Goal: Navigation & Orientation: Go to known website

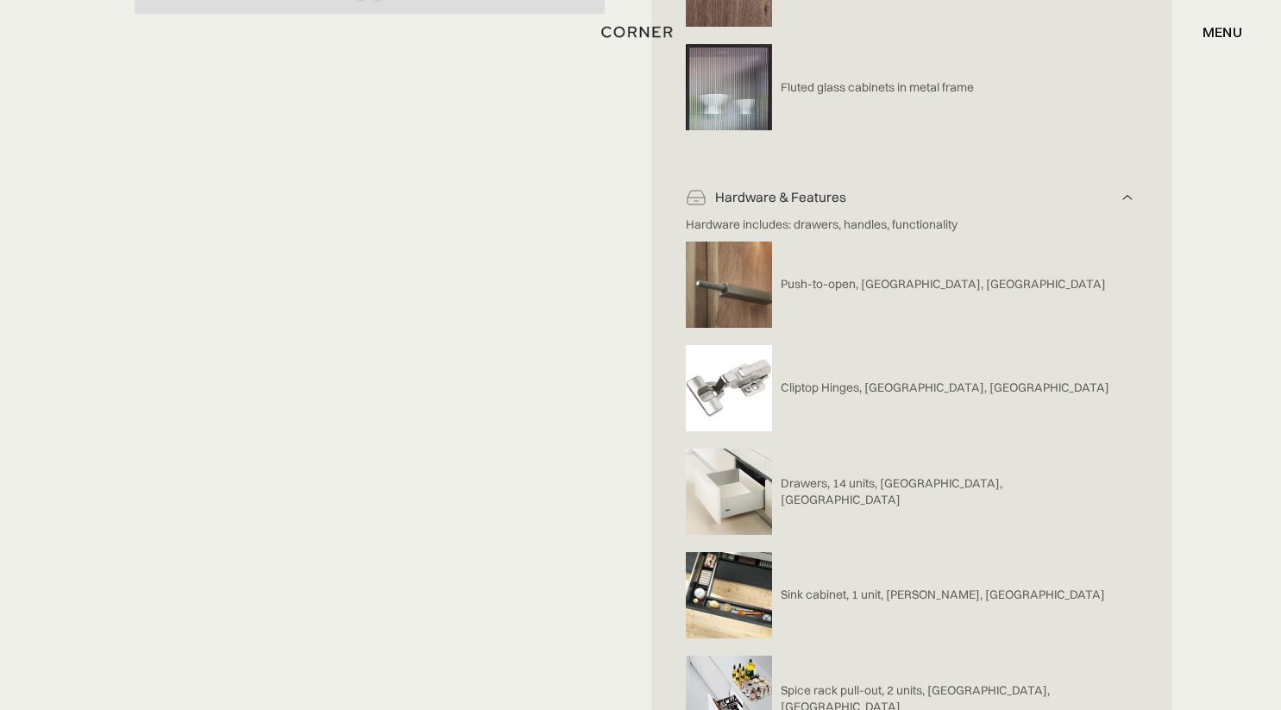
scroll to position [626, 0]
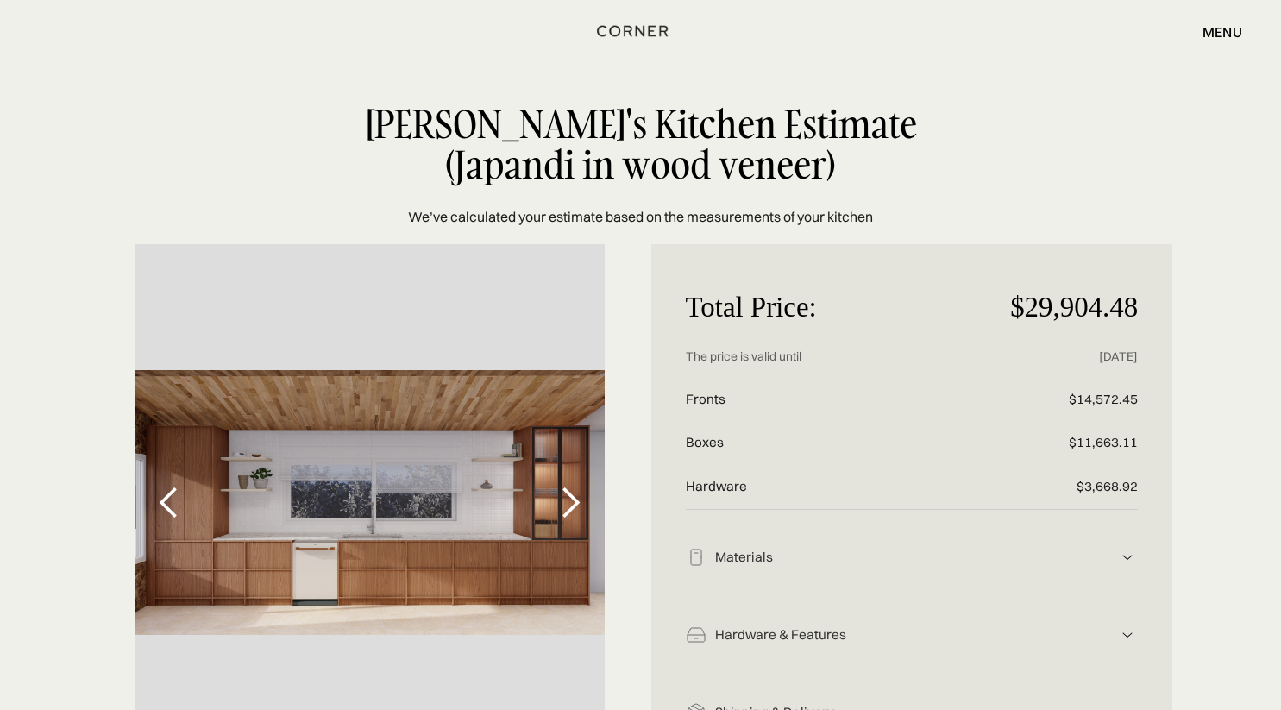
click at [625, 31] on img "home" at bounding box center [632, 31] width 71 height 22
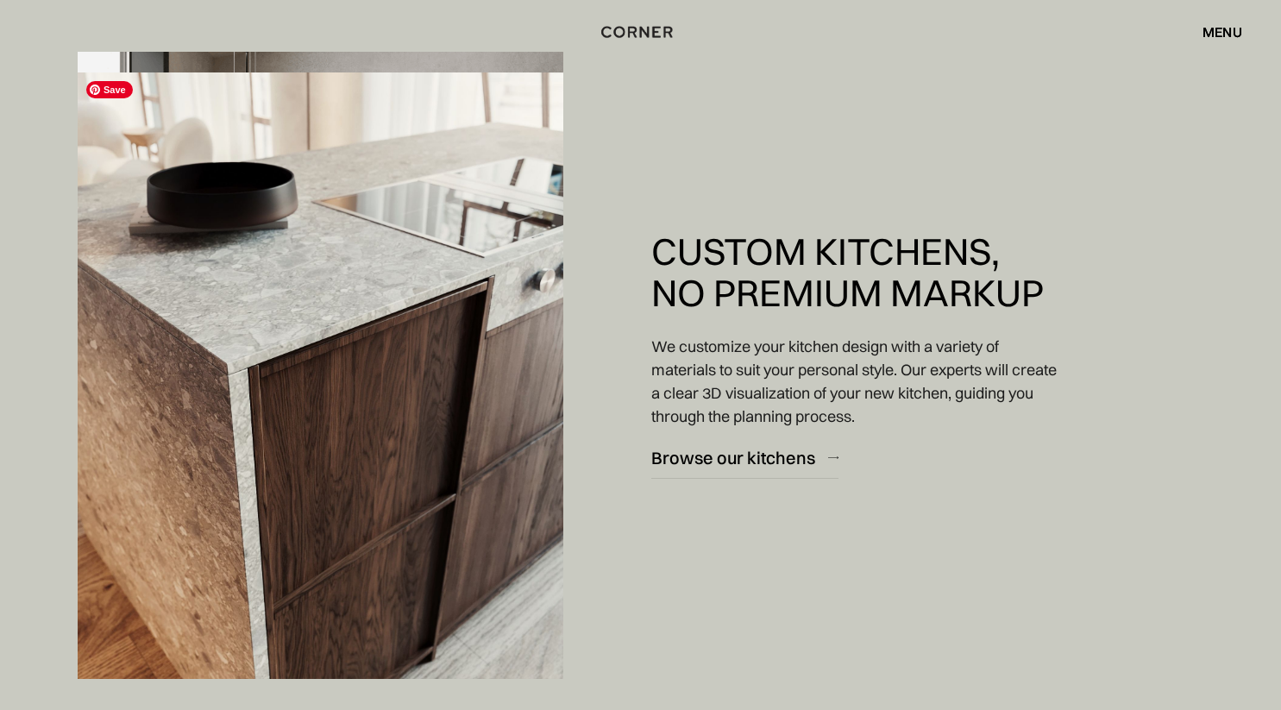
scroll to position [2039, 0]
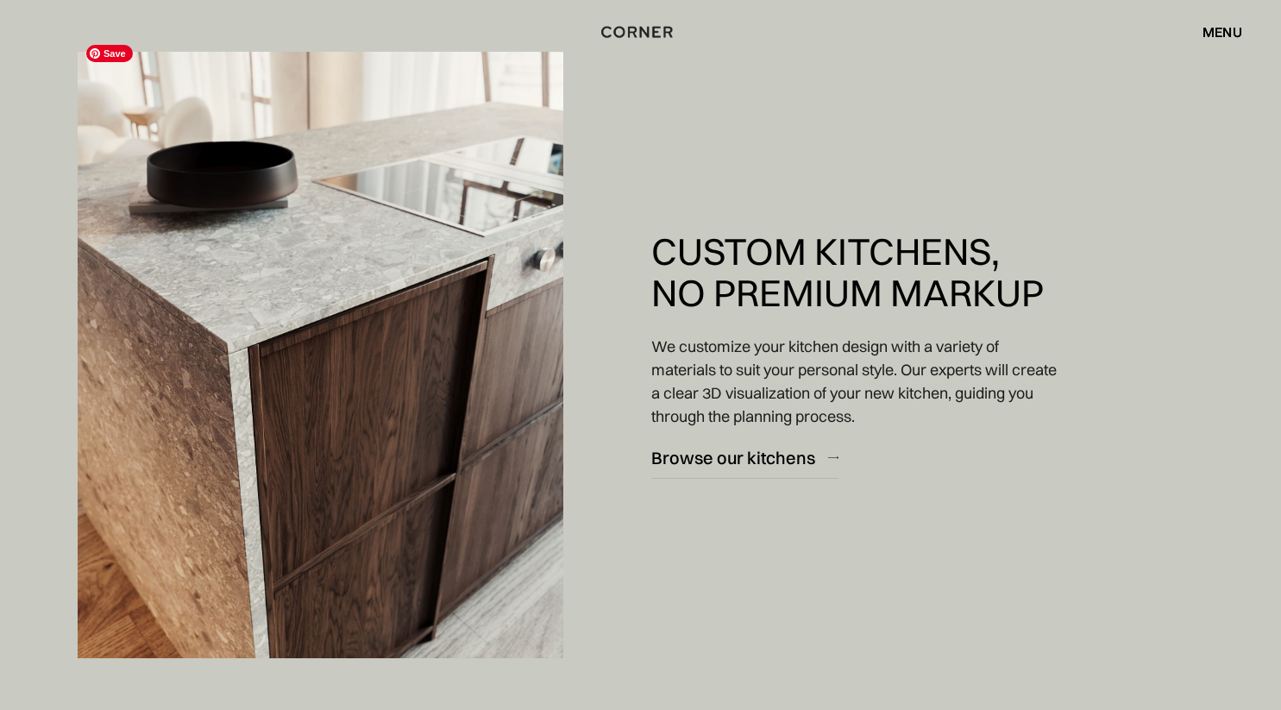
click at [416, 324] on img at bounding box center [321, 355] width 486 height 607
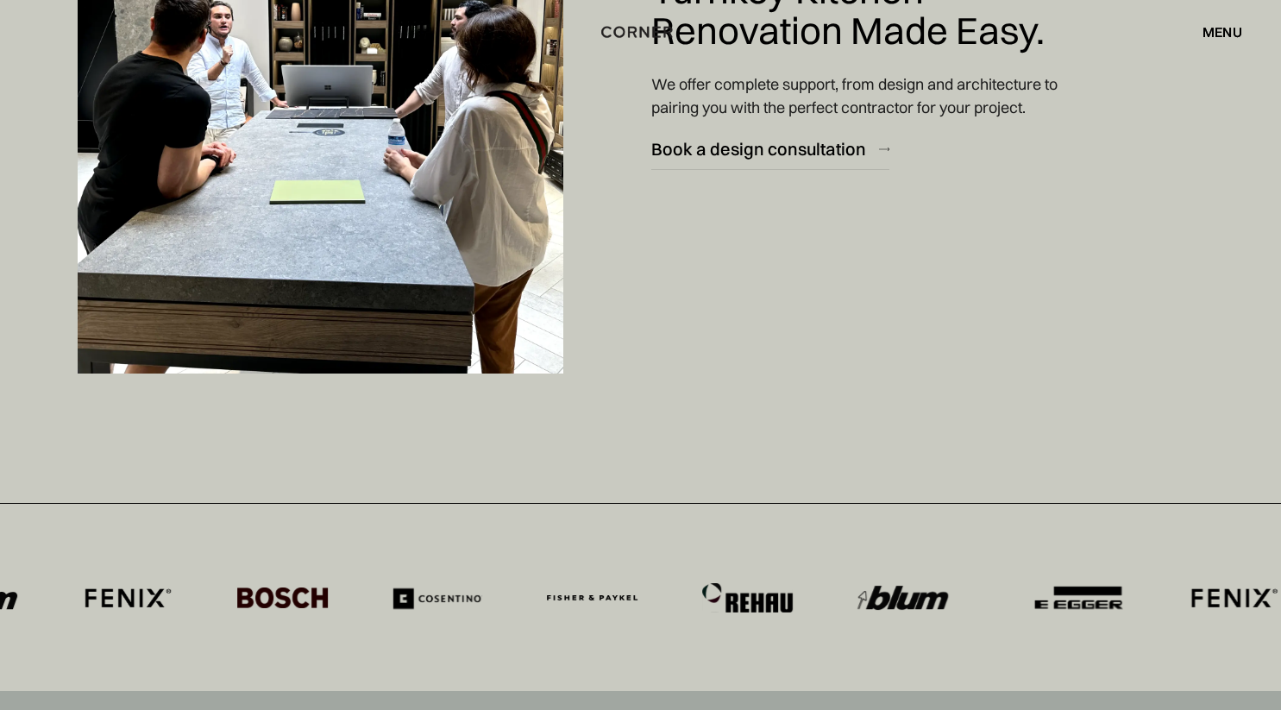
scroll to position [8158, 0]
